Goal: Information Seeking & Learning: Learn about a topic

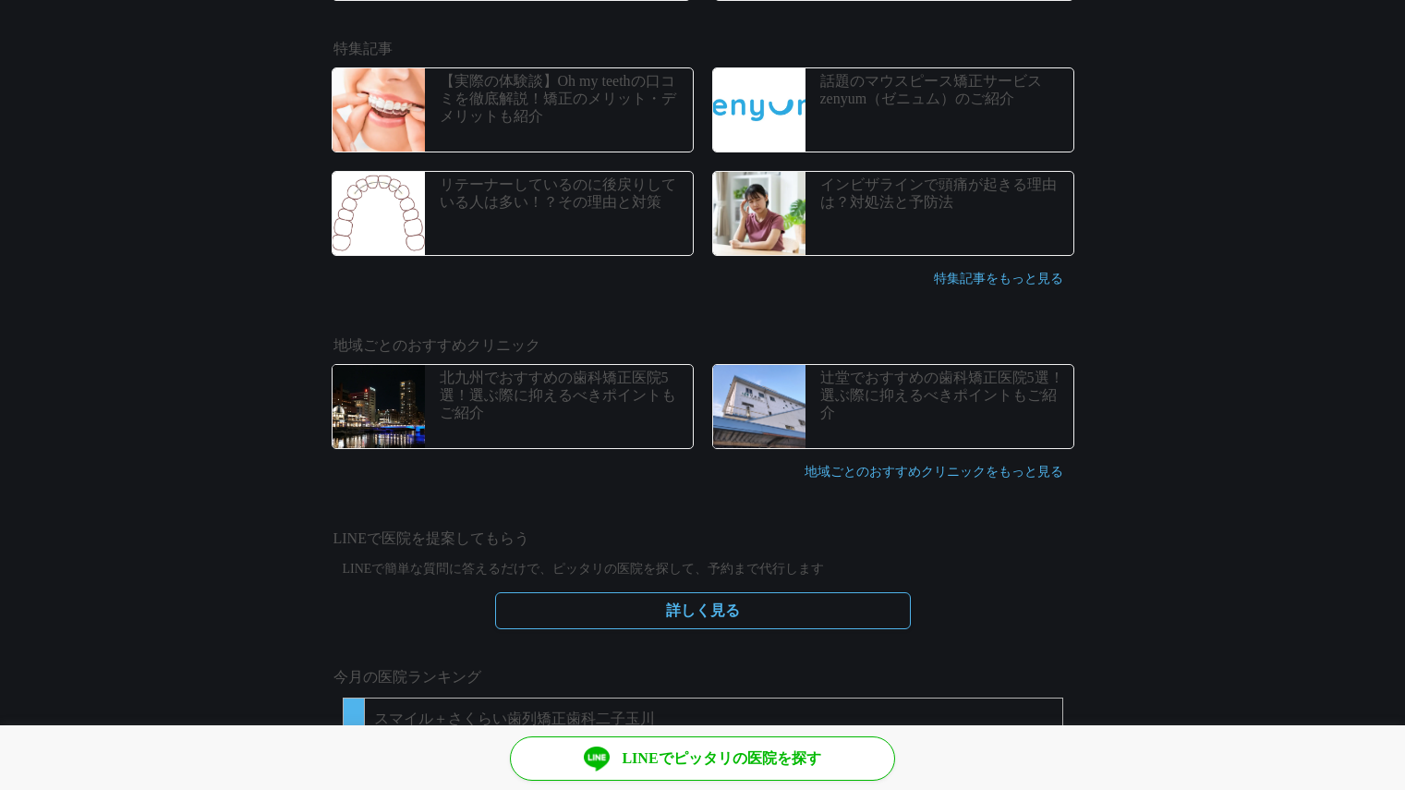
scroll to position [842, 0]
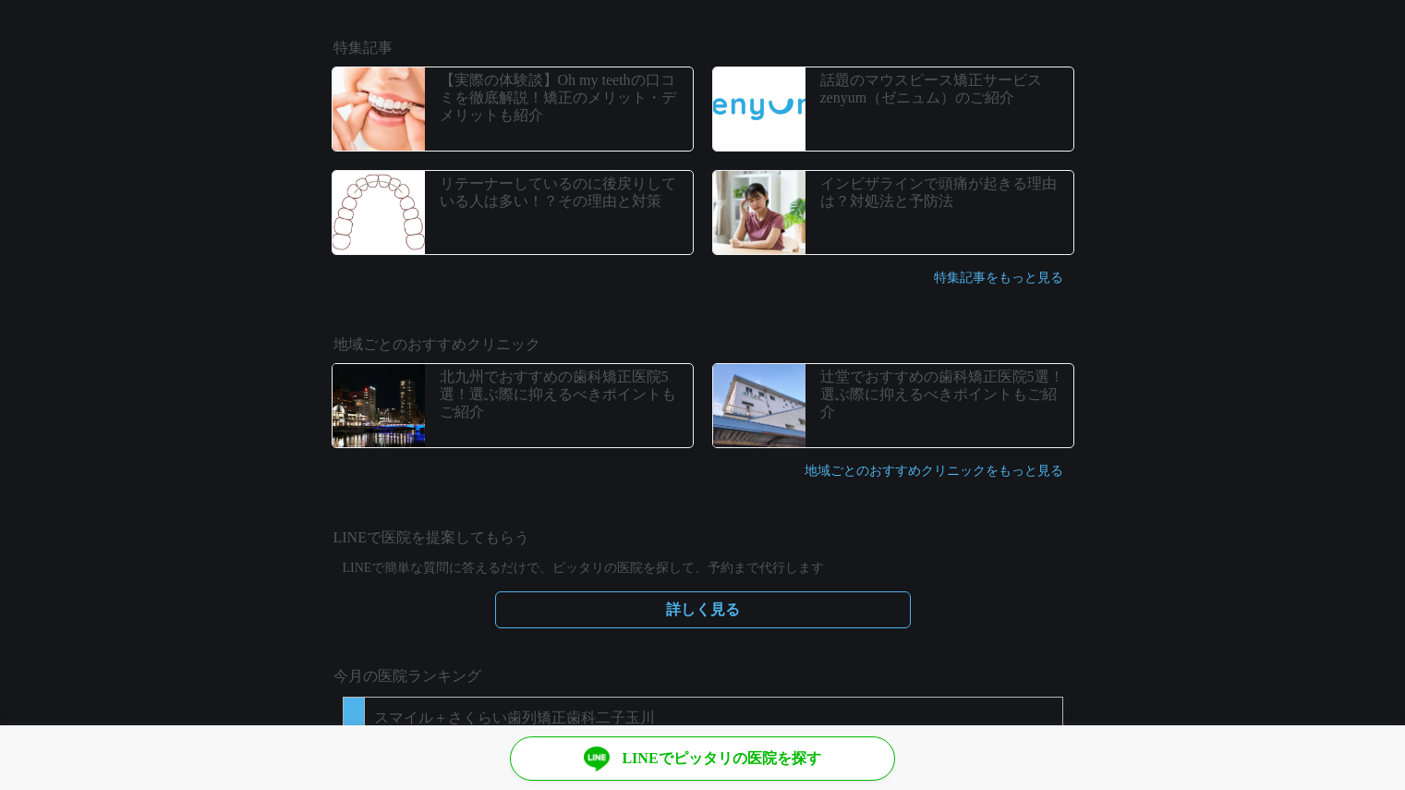
click at [523, 73] on p "【実際の体験談】Oh my teethの口コミを徹底解説！矯正のメリット・デメリットも紹介" at bounding box center [564, 98] width 248 height 54
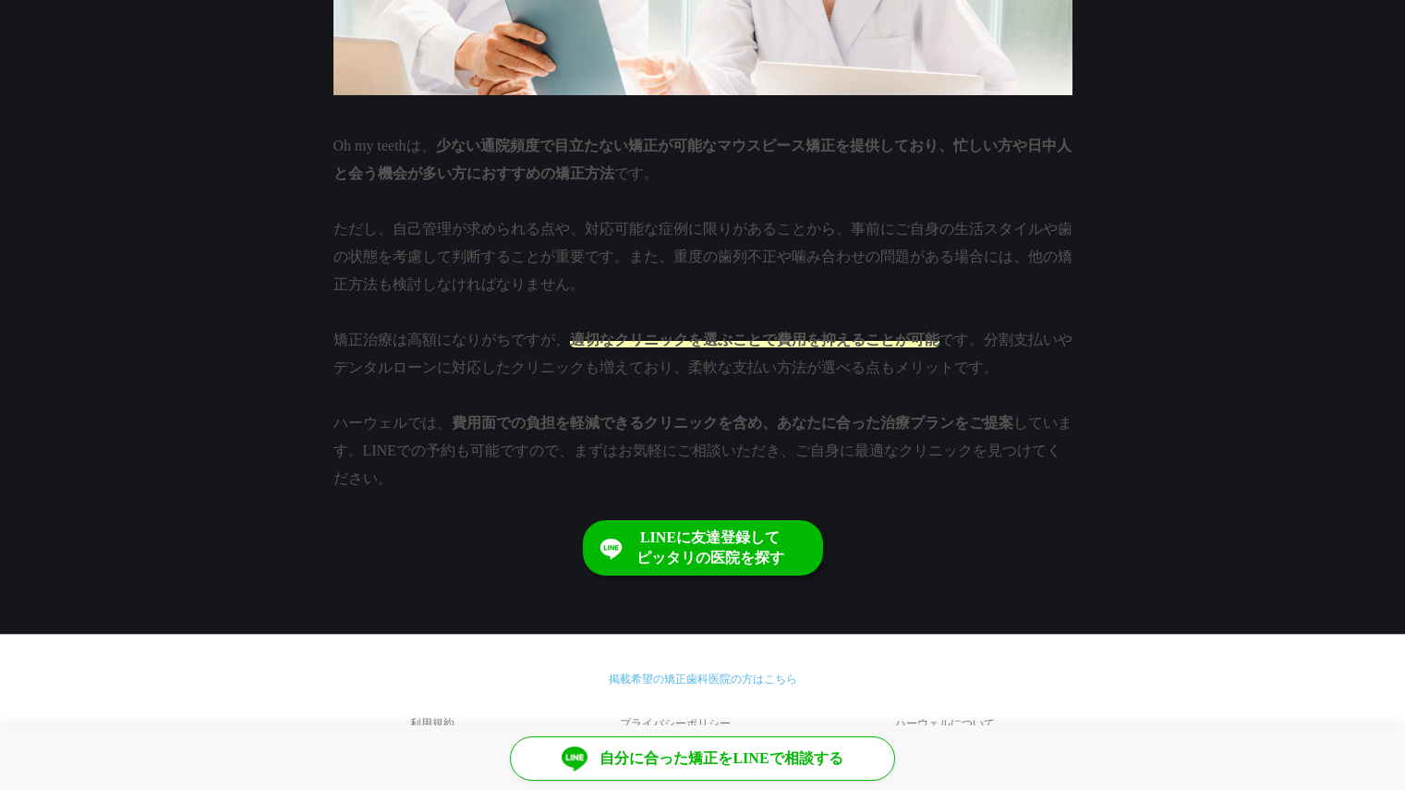
scroll to position [12196, 0]
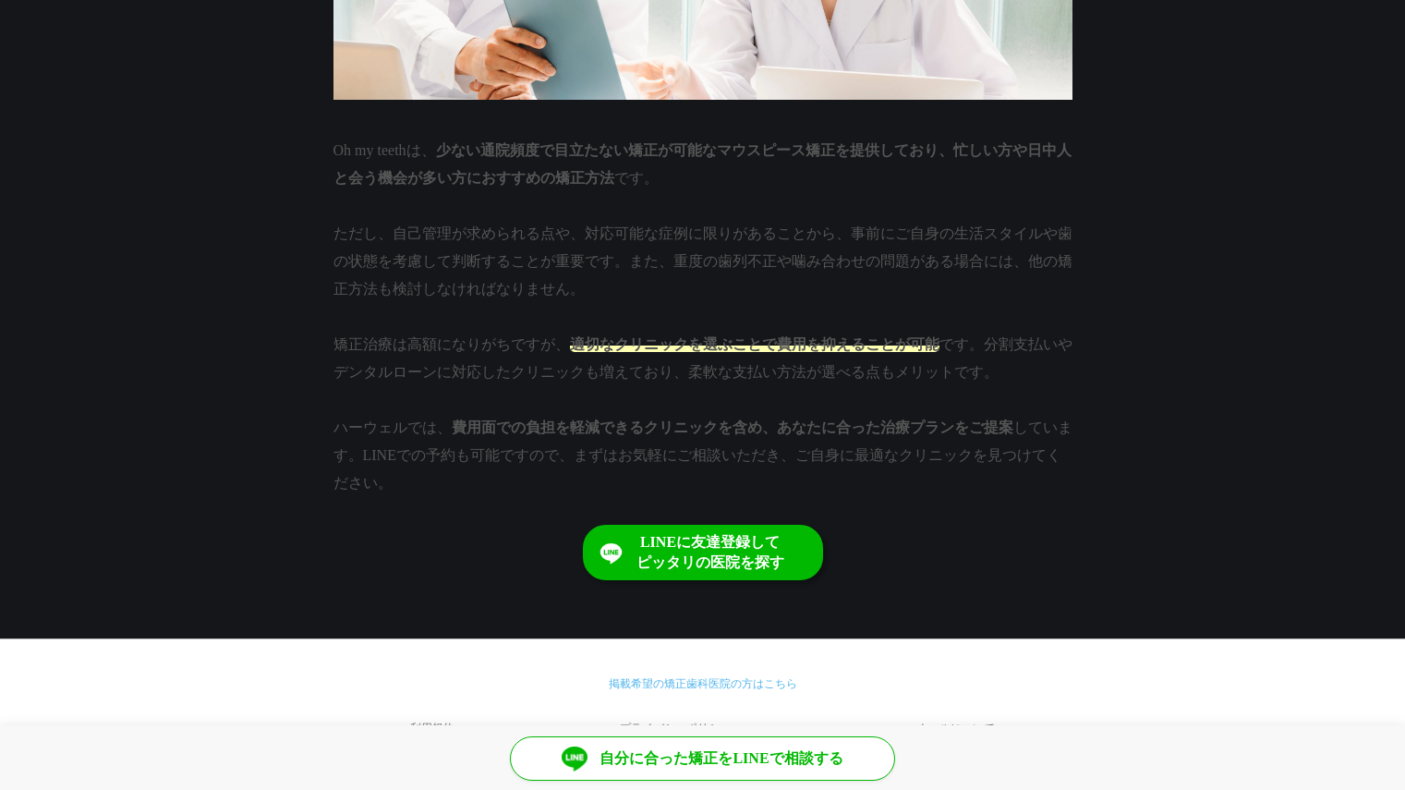
click at [734, 532] on div "LINEに友達登録して ピッタリの医院を探す" at bounding box center [710, 552] width 148 height 41
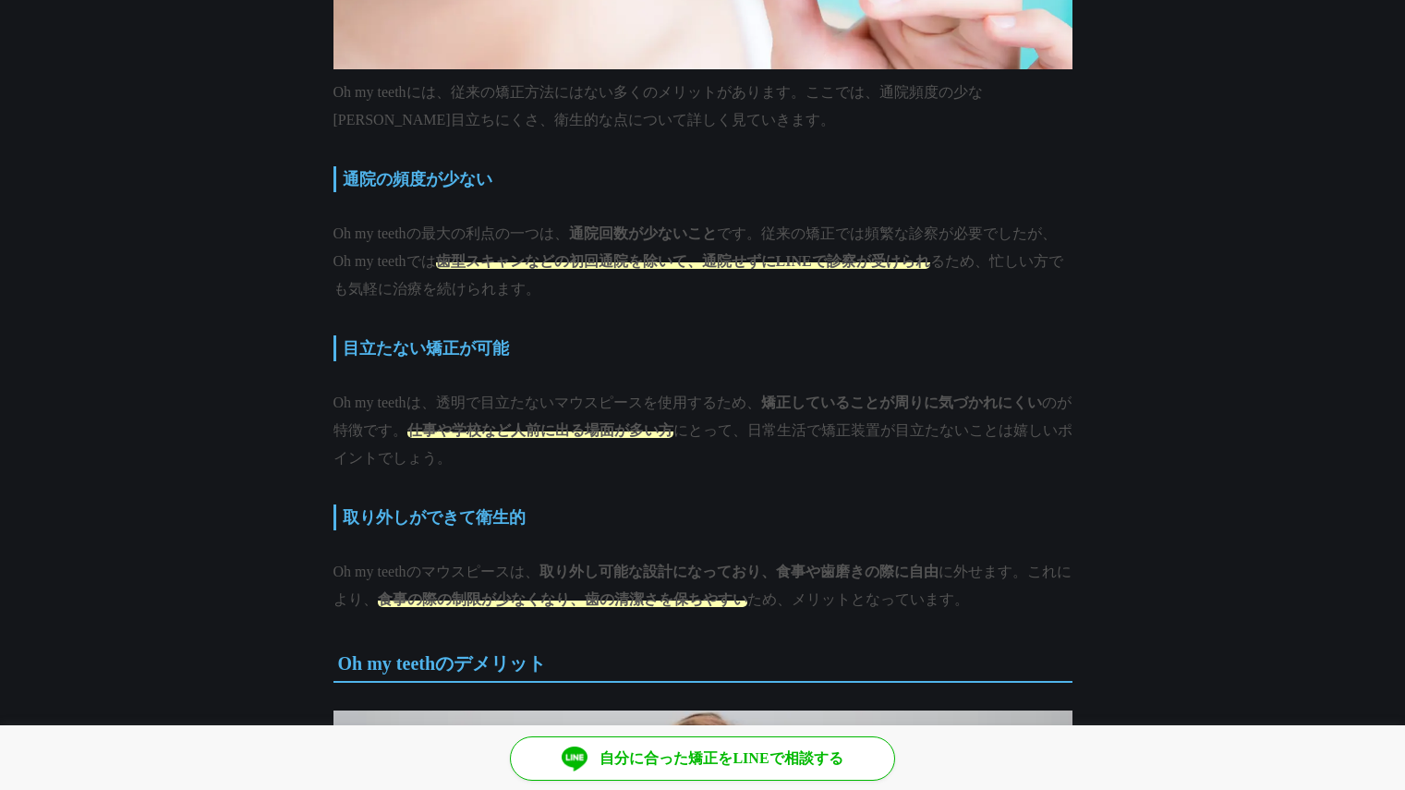
scroll to position [5385, 0]
